Goal: Complete application form: Complete application form

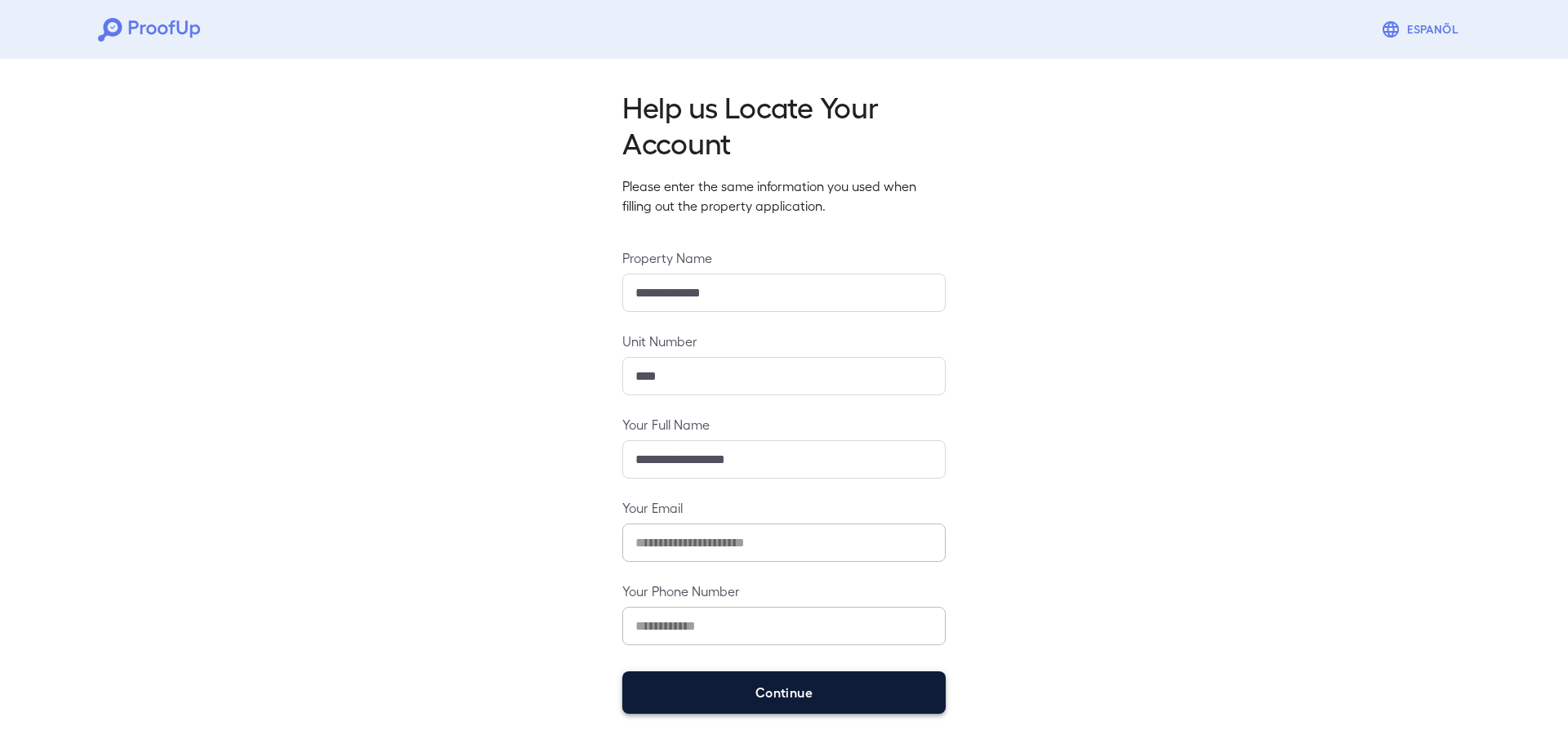
click at [681, 694] on button "Continue" at bounding box center [784, 692] width 323 height 43
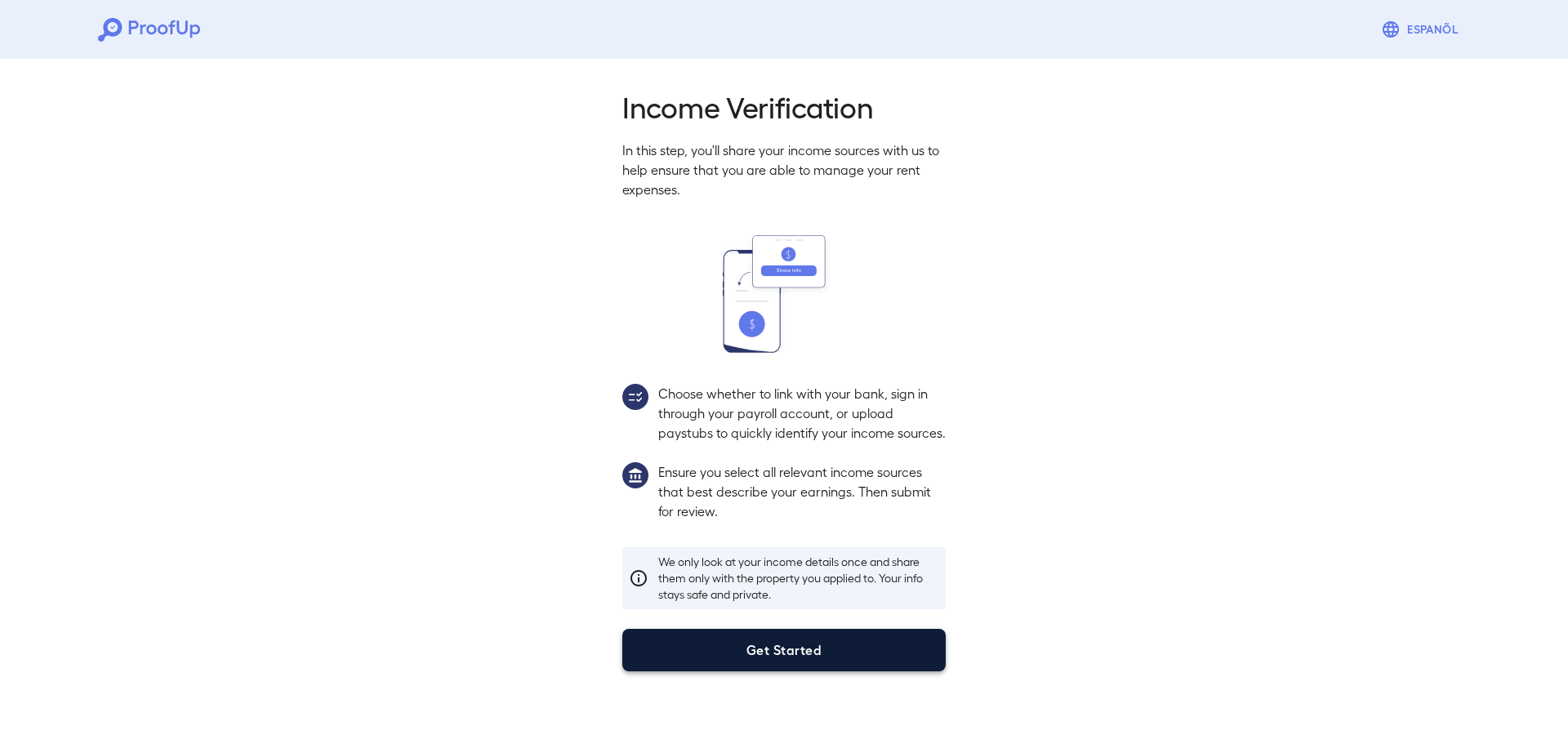
click at [810, 667] on button "Get Started" at bounding box center [784, 649] width 323 height 43
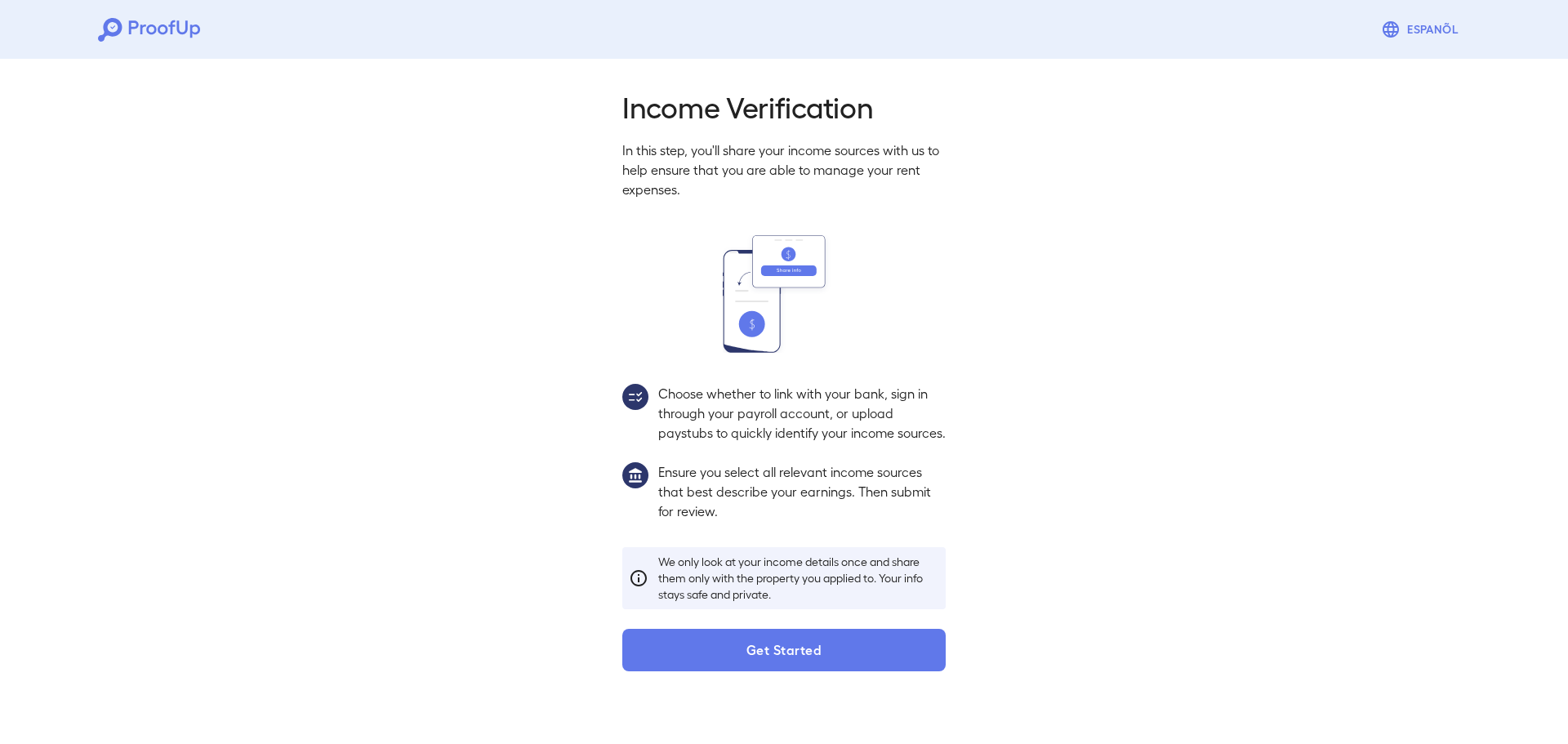
click at [808, 666] on html "Espanõl Income Verification In this step, you'll share your income sources with…" at bounding box center [784, 348] width 1568 height 697
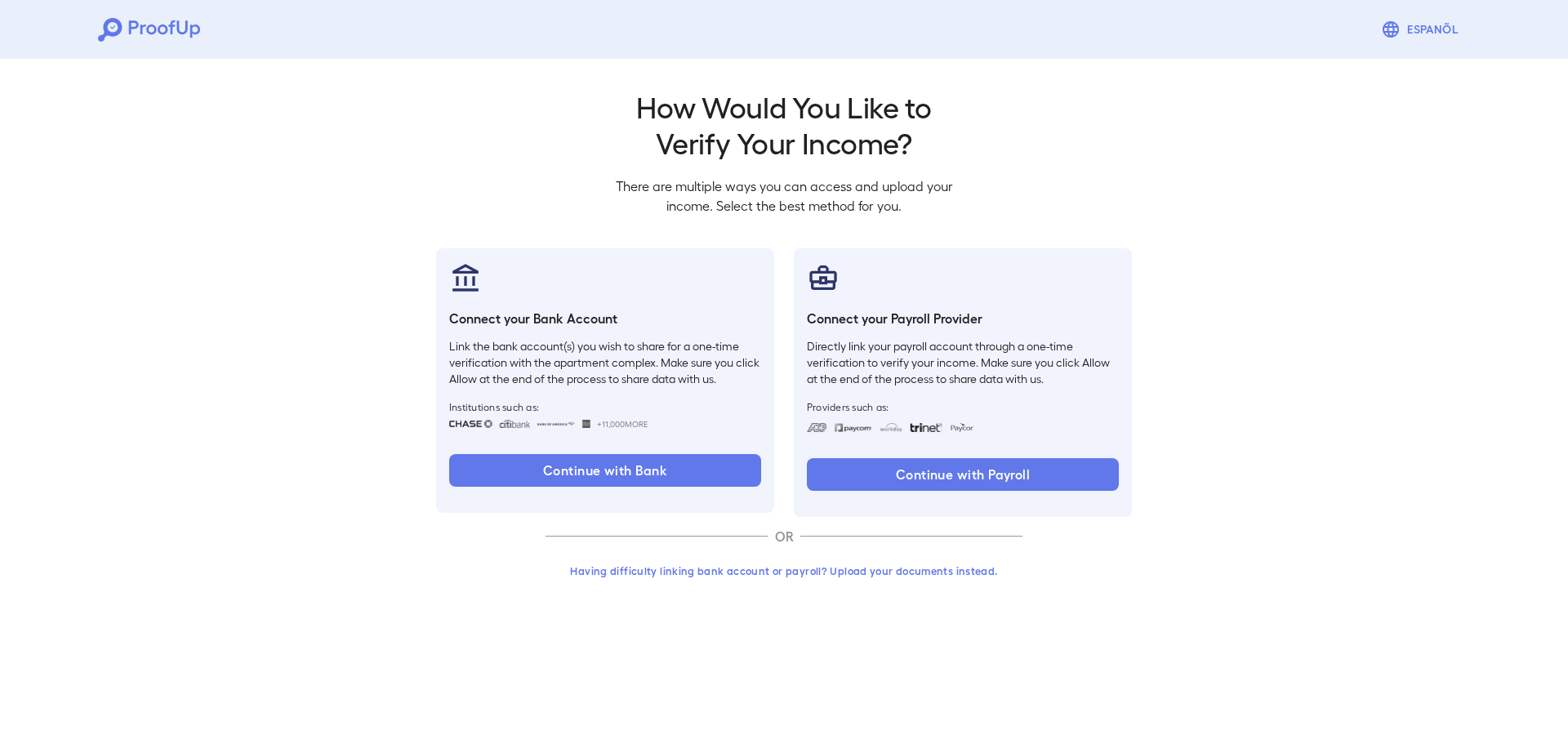
click at [774, 567] on button "Having difficulty linking bank account or payroll? Upload your documents instea…" at bounding box center [784, 570] width 477 height 29
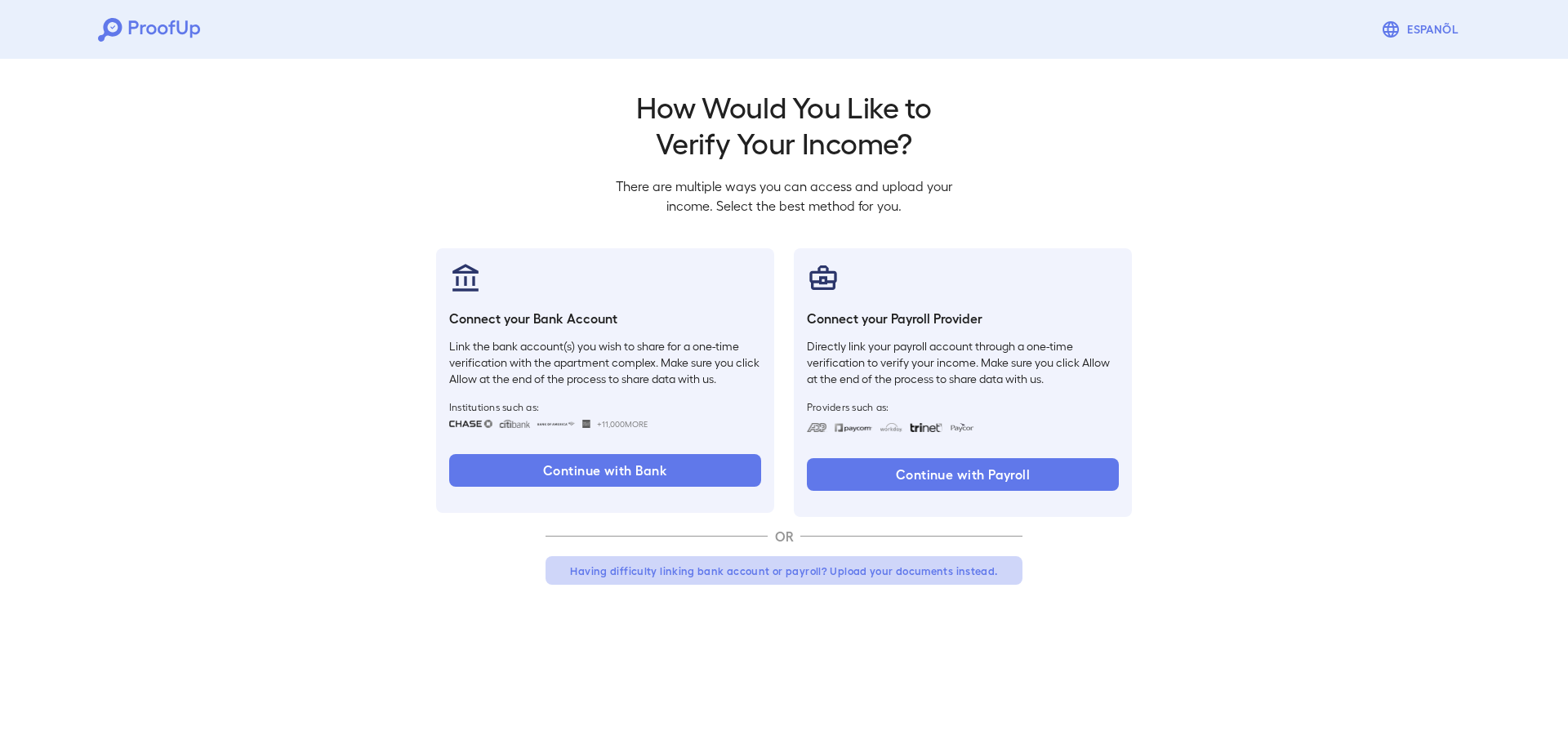
click at [711, 572] on button "Having difficulty linking bank account or payroll? Upload your documents instea…" at bounding box center [784, 570] width 477 height 29
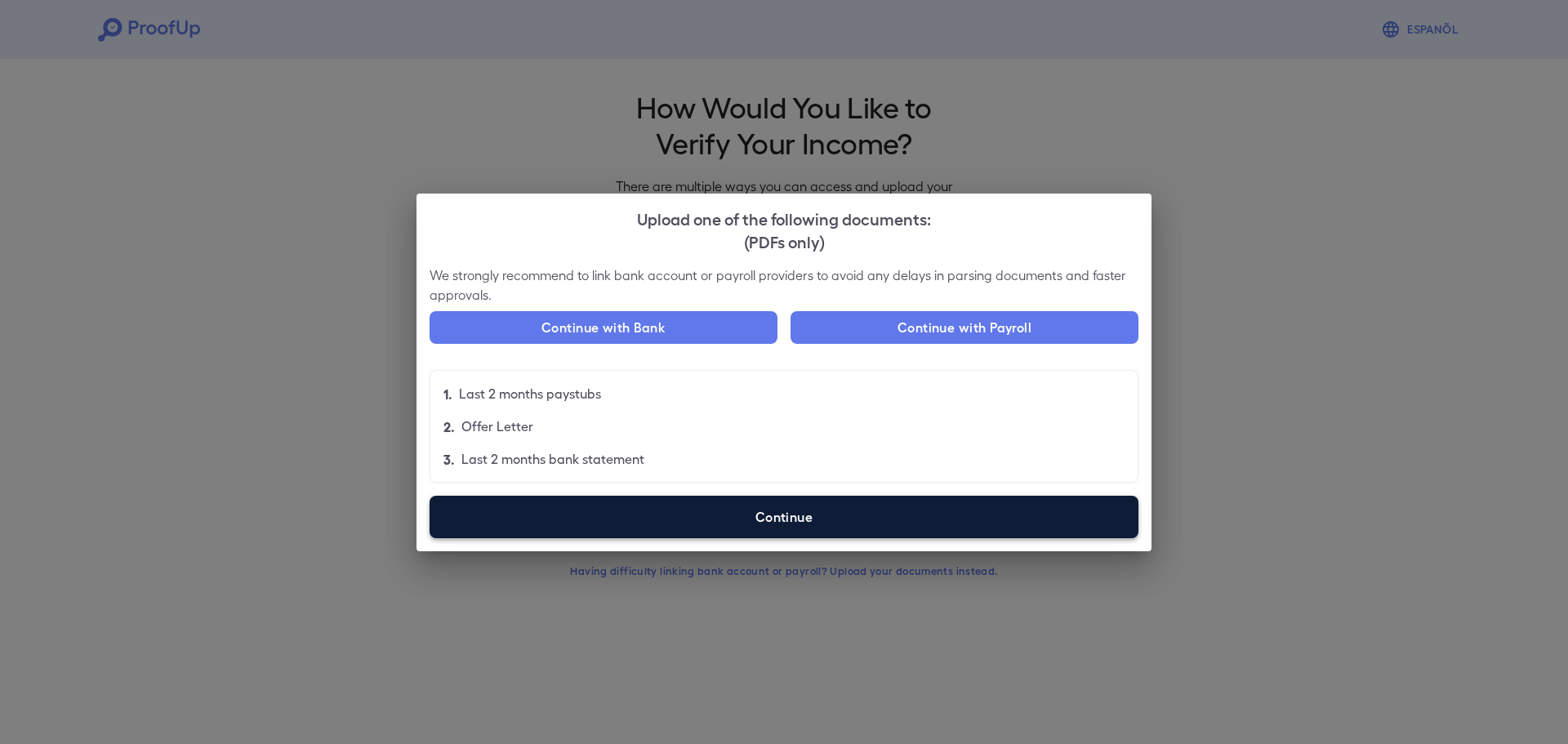
click at [689, 527] on label "Continue" at bounding box center [784, 516] width 709 height 43
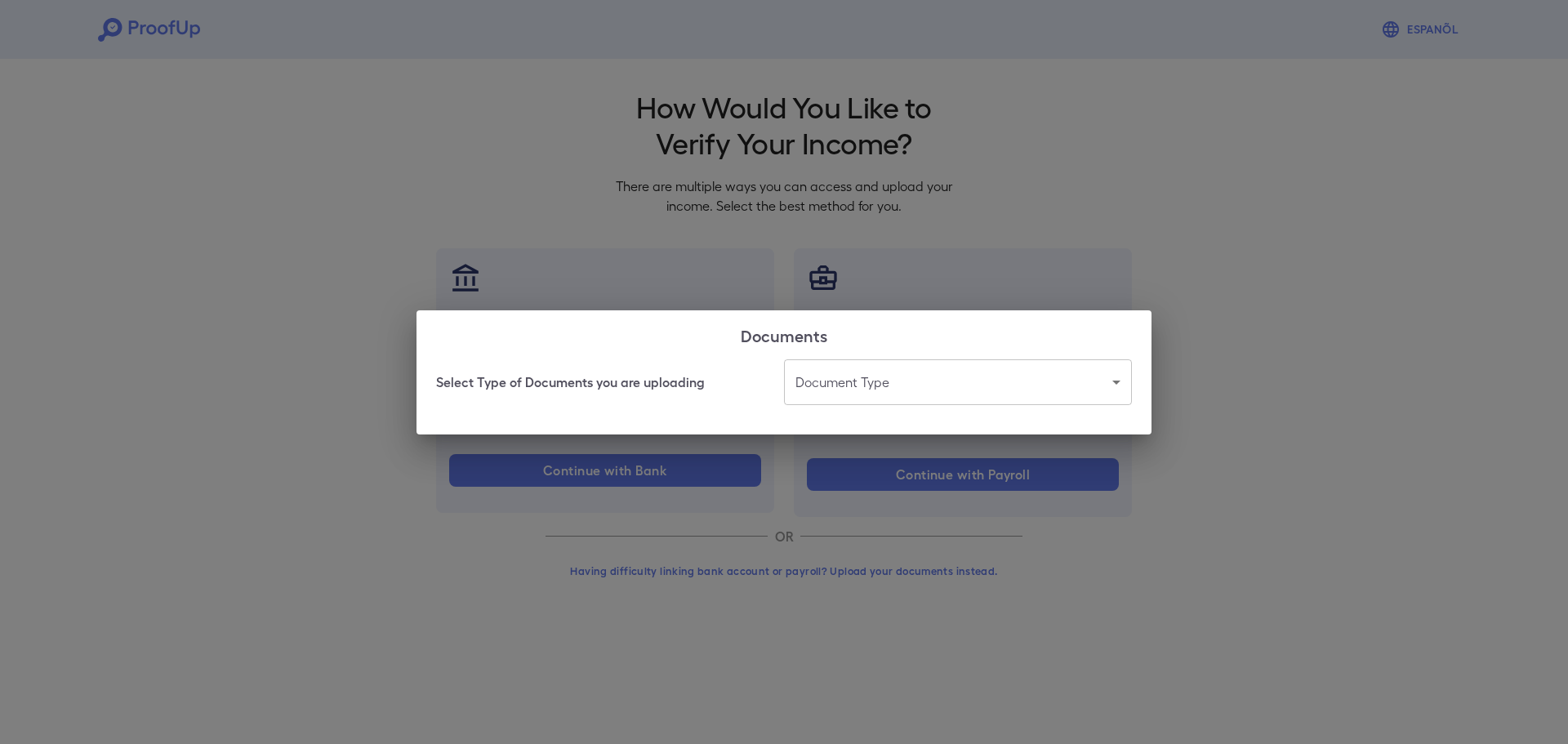
click at [840, 392] on body "Espanõl Go back How Would You Like to Verify Your Income? There are multiple wa…" at bounding box center [784, 311] width 1568 height 623
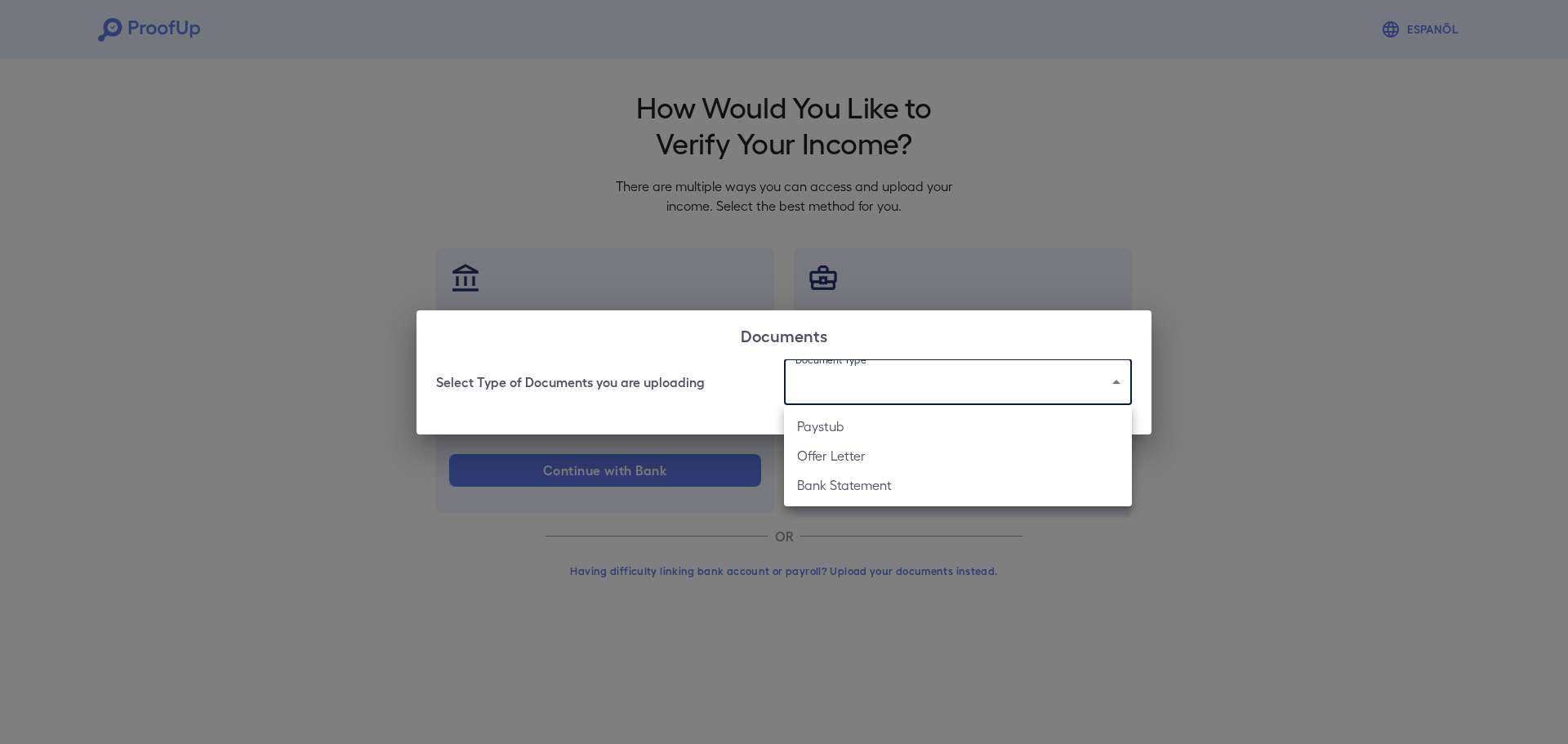
click at [850, 429] on li "Paystub" at bounding box center [958, 426] width 348 height 29
type input "*******"
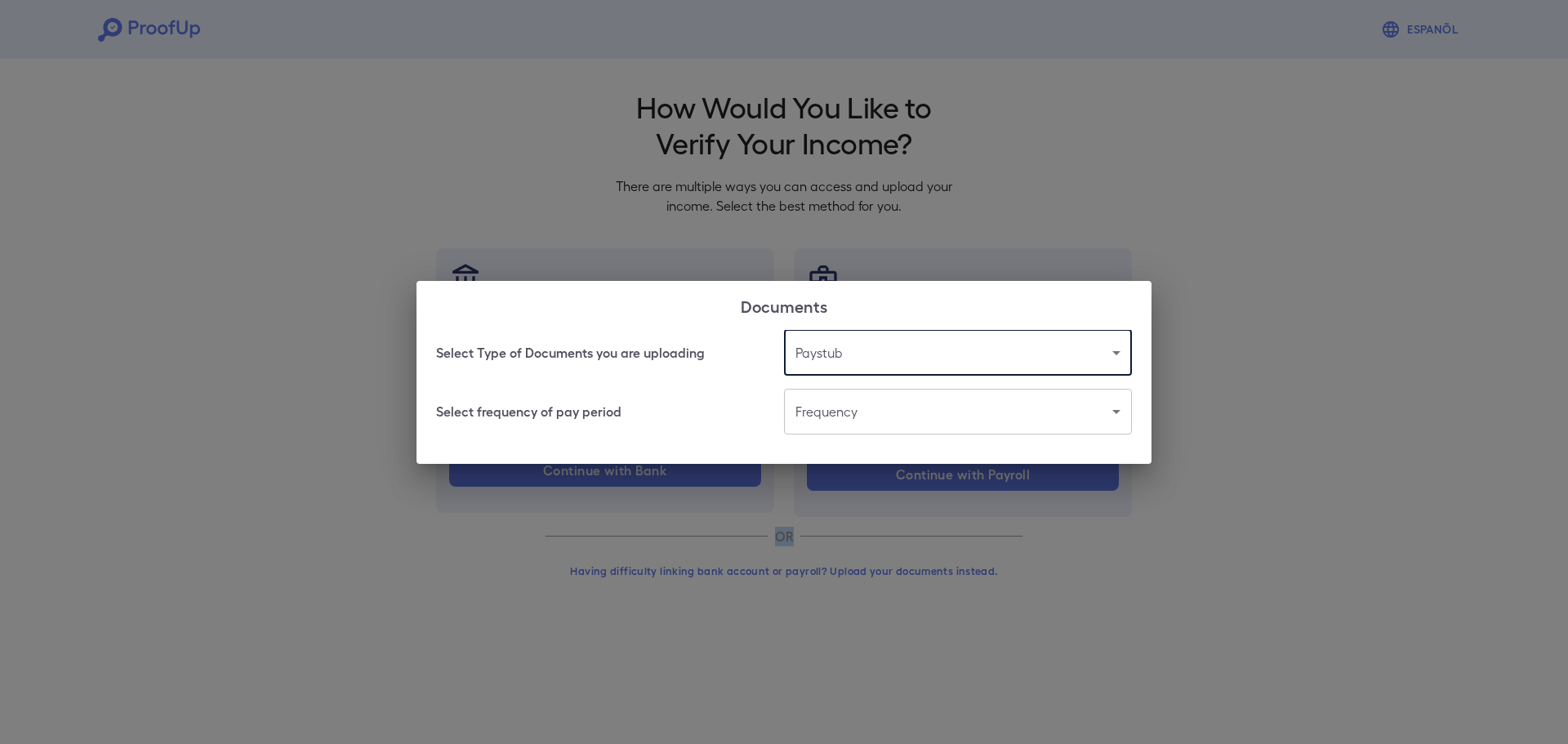
click at [836, 415] on body "Espanõl Go back How Would You Like to Verify Your Income? There are multiple wa…" at bounding box center [784, 311] width 1568 height 623
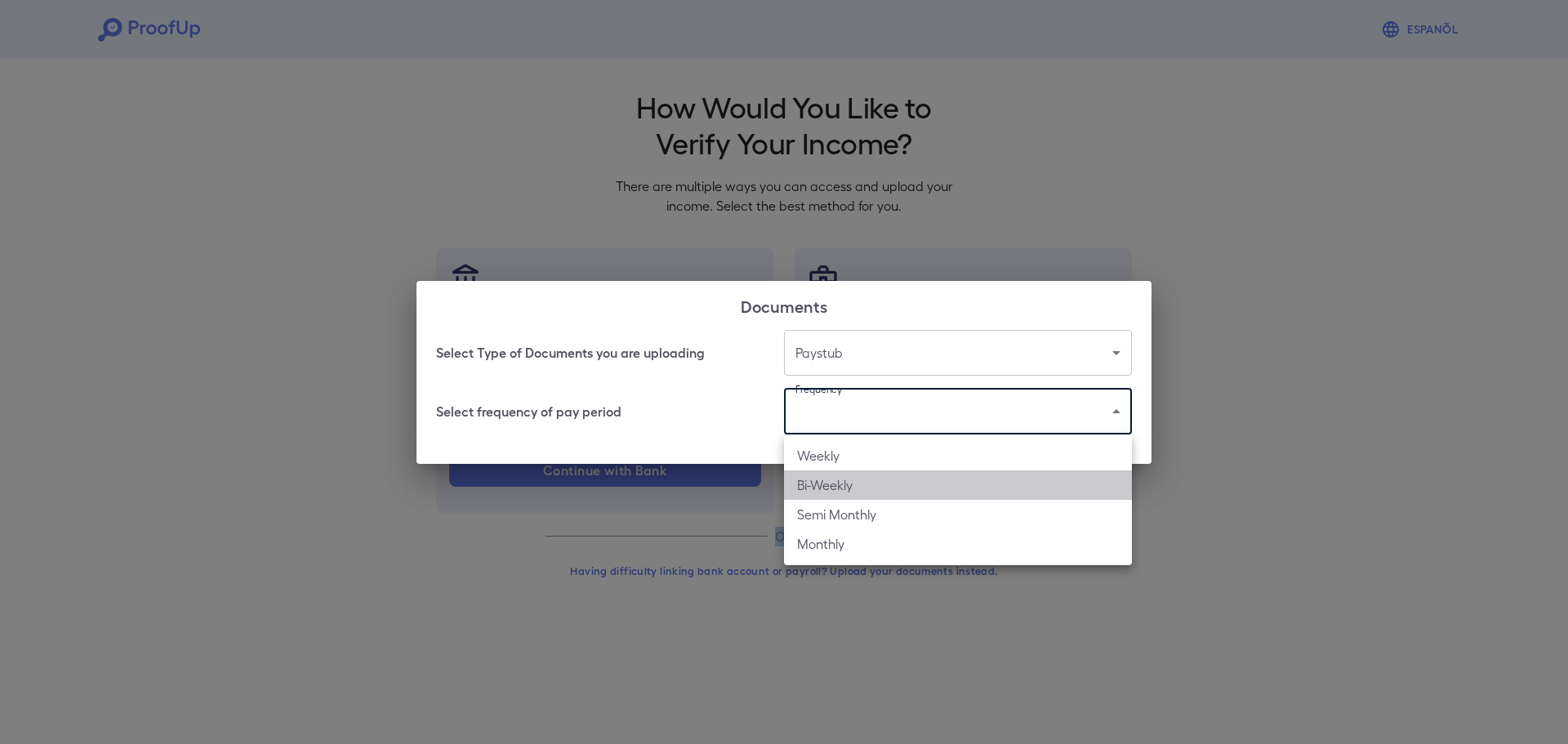
click at [854, 488] on li "Bi-Weekly" at bounding box center [958, 485] width 348 height 29
type input "*********"
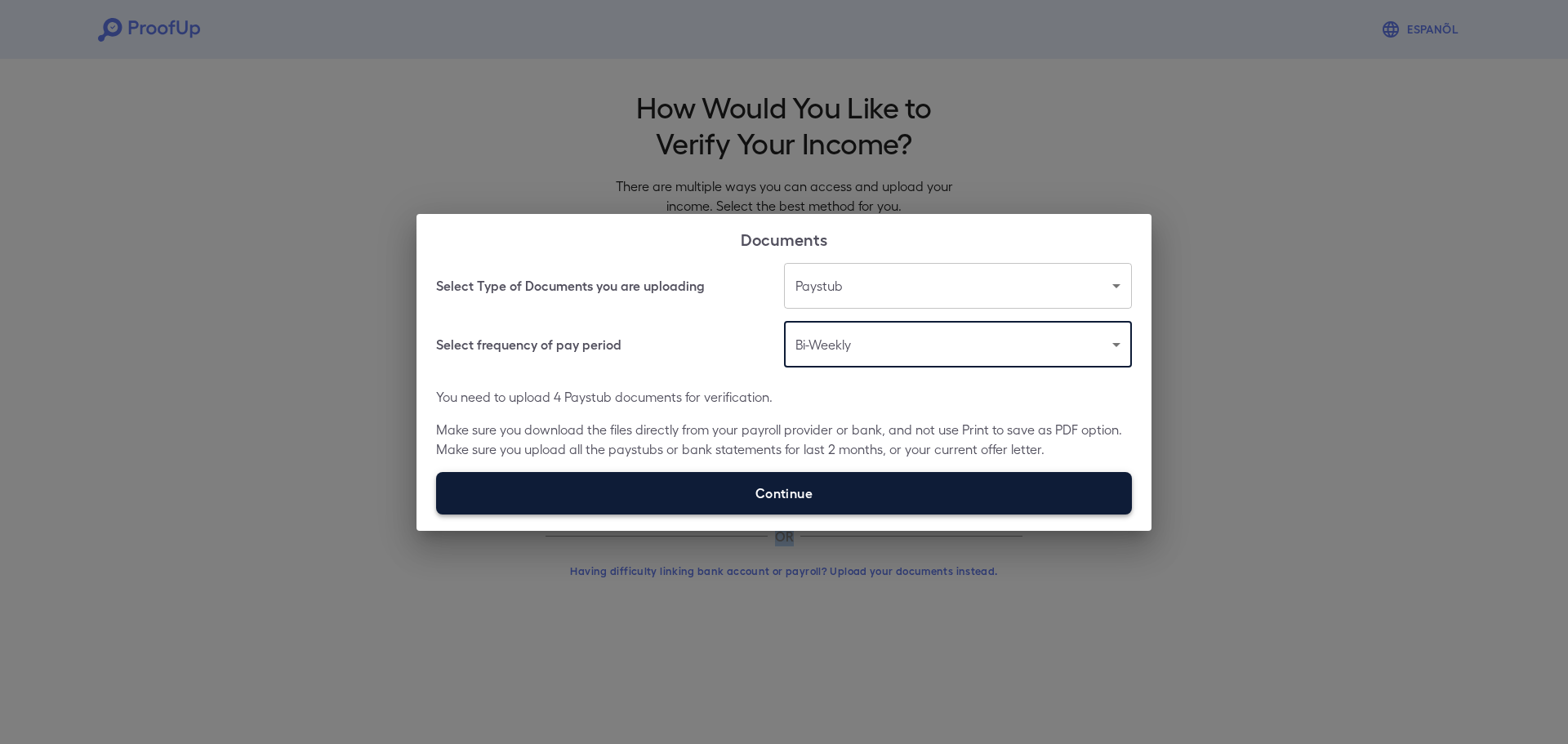
click at [801, 482] on label "Continue" at bounding box center [784, 493] width 696 height 43
click at [437, 514] on input "Continue" at bounding box center [436, 514] width 1 height 1
type input "**********"
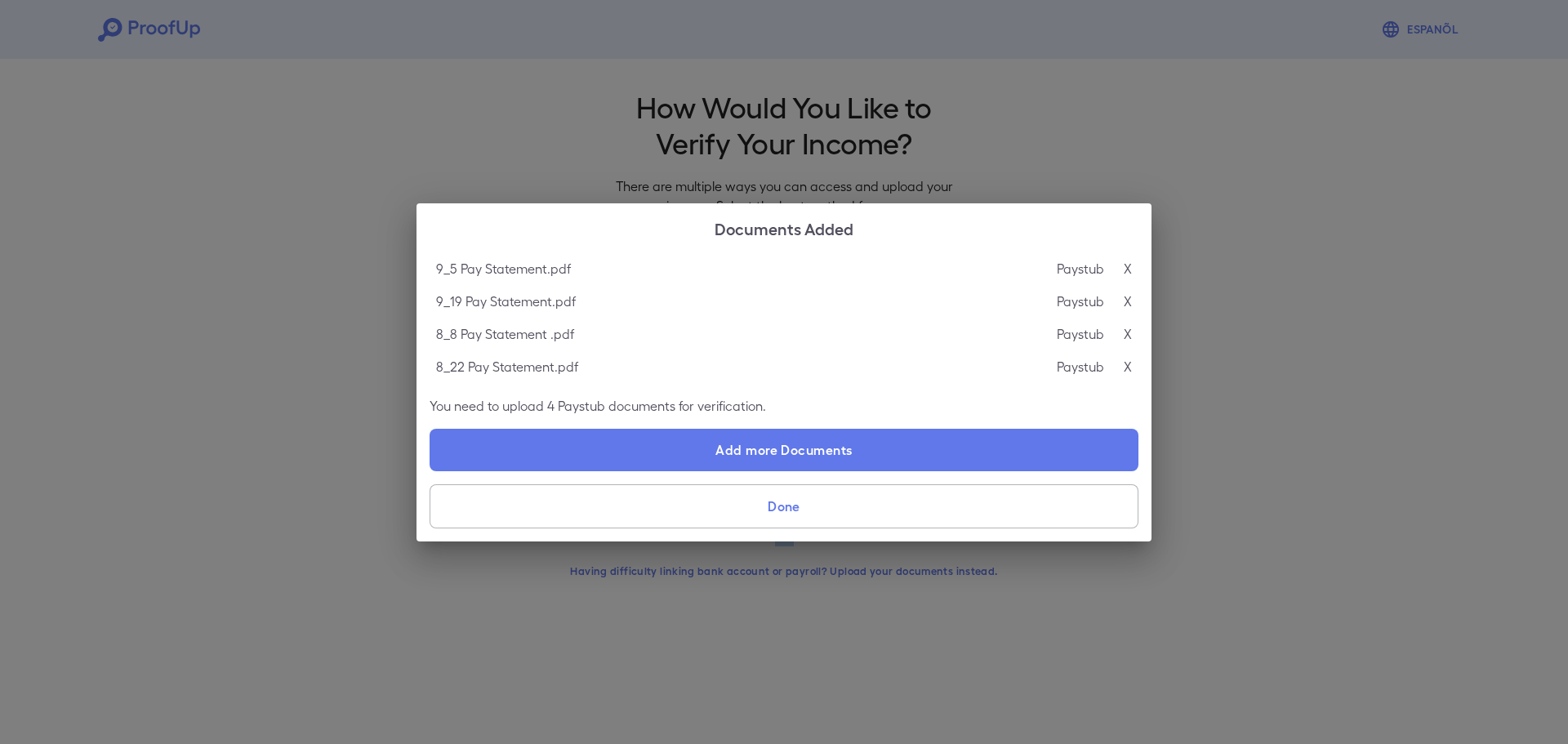
click at [798, 505] on button "Done" at bounding box center [784, 505] width 709 height 44
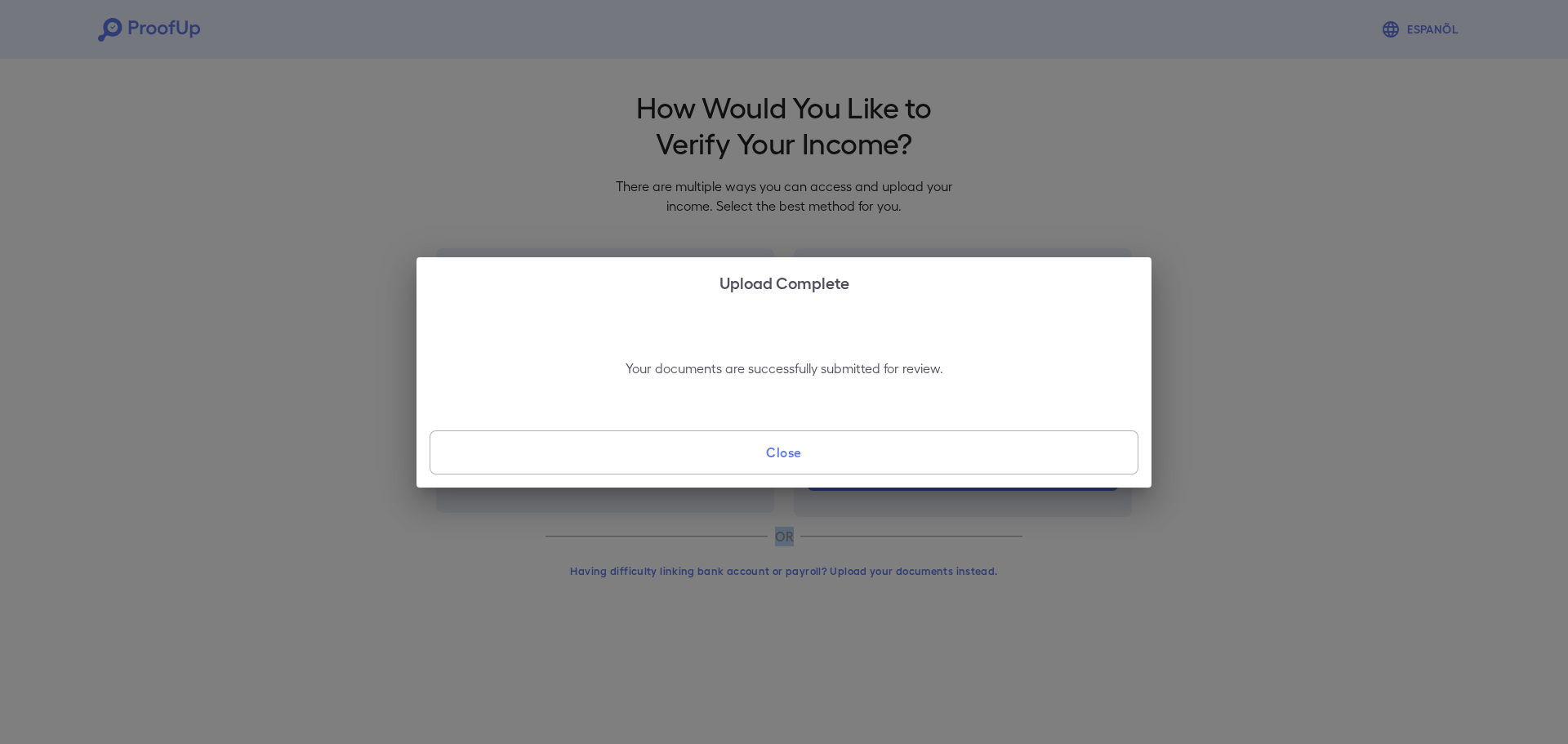
click at [791, 432] on button "Close" at bounding box center [784, 452] width 709 height 44
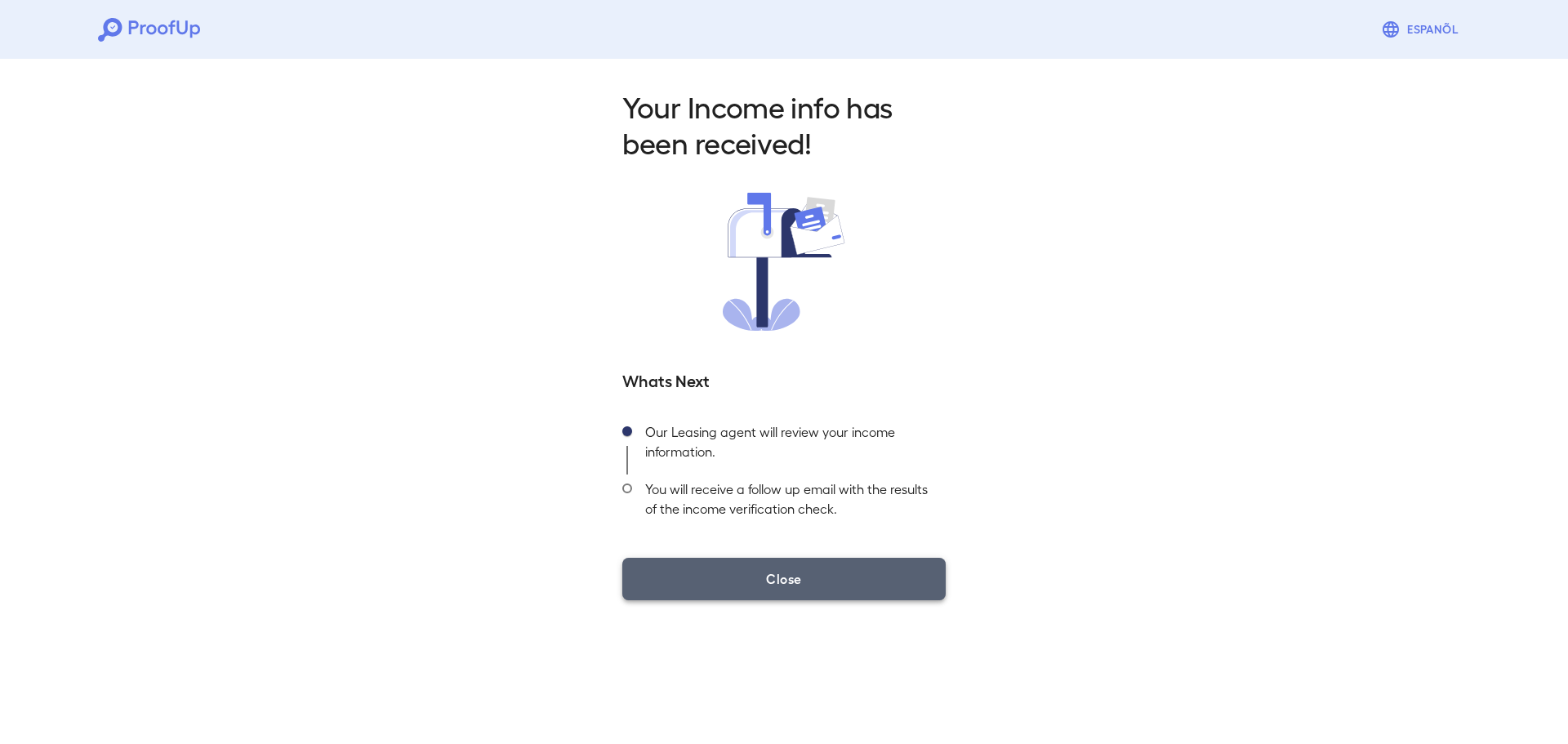
drag, startPoint x: 797, startPoint y: 577, endPoint x: 1188, endPoint y: 165, distance: 568.0
click at [797, 576] on button "Close" at bounding box center [784, 578] width 323 height 43
